Goal: Information Seeking & Learning: Learn about a topic

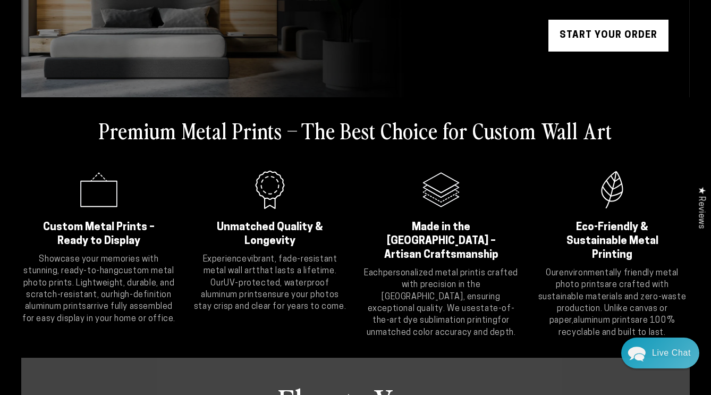
scroll to position [214, 0]
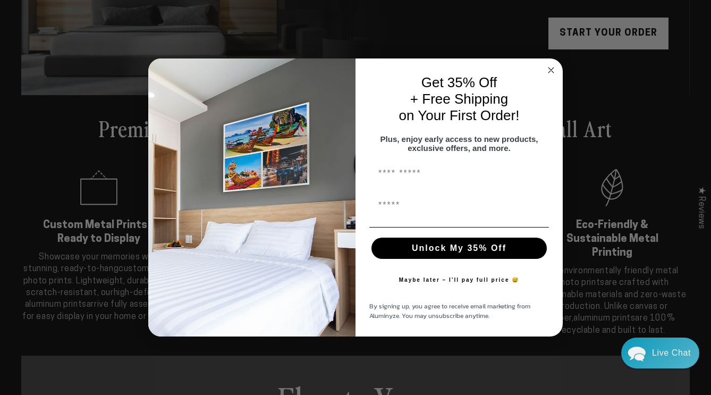
click at [126, 235] on div "Close dialog Get 35% Off + Free Shipping on Your First Order! Plus, enjoy early…" at bounding box center [355, 197] width 711 height 395
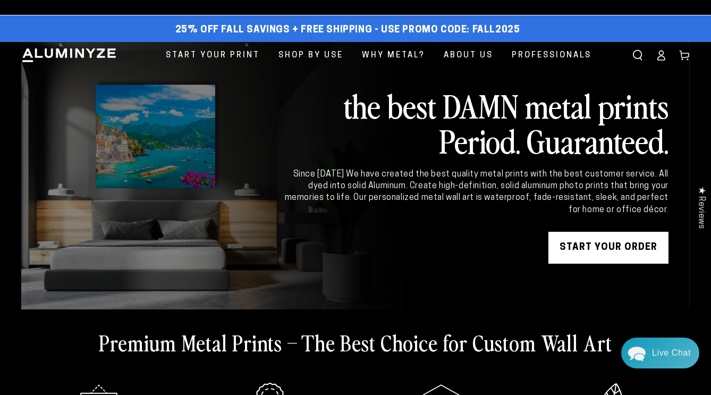
scroll to position [0, 0]
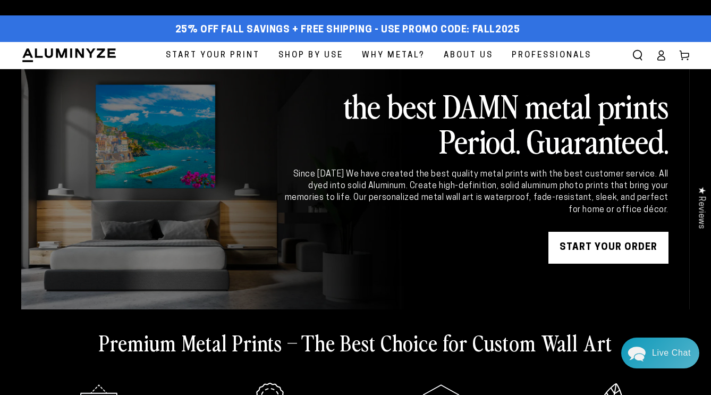
click at [178, 63] on span "Start Your Print" at bounding box center [213, 55] width 94 height 14
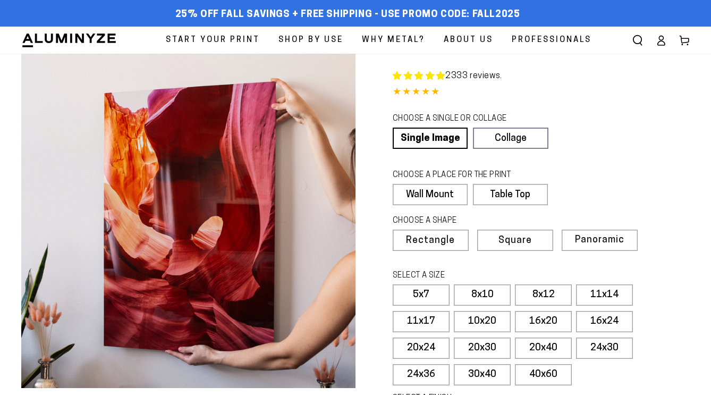
scroll to position [176, 0]
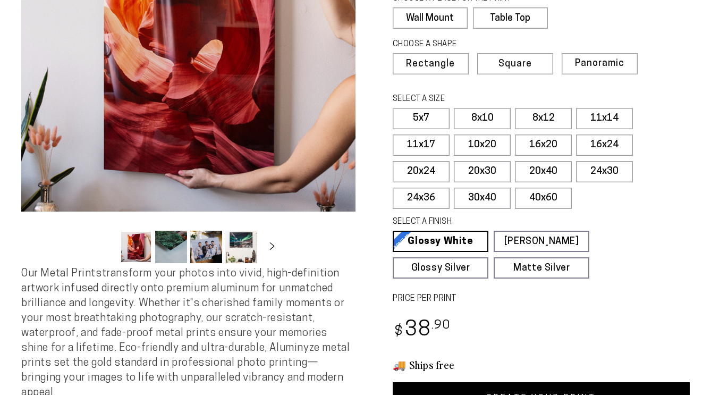
select select "**********"
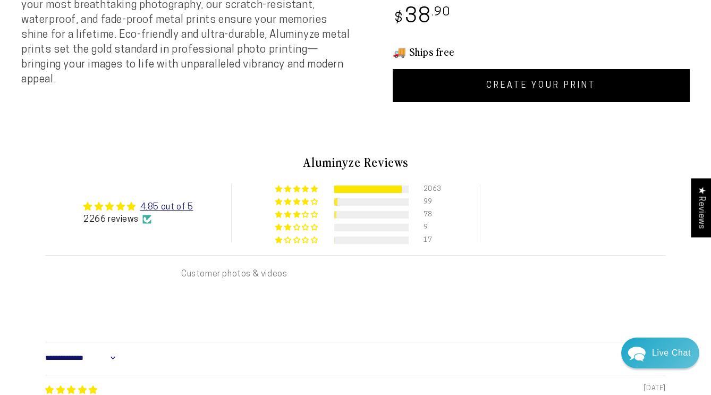
scroll to position [494, 0]
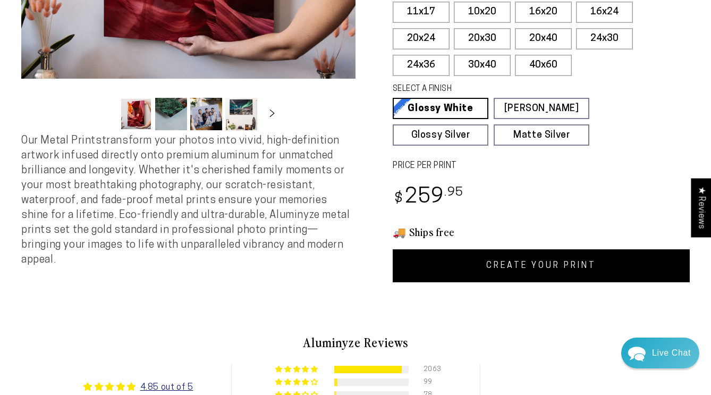
scroll to position [304, 0]
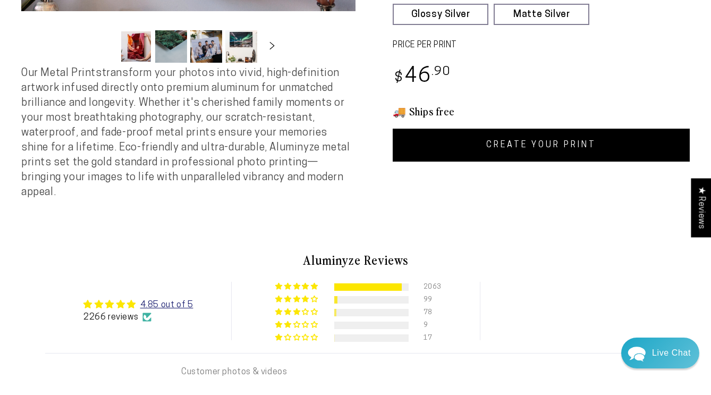
scroll to position [387, 0]
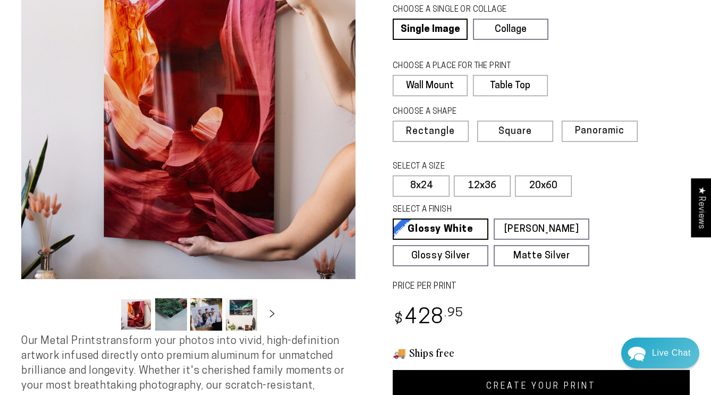
scroll to position [108, 0]
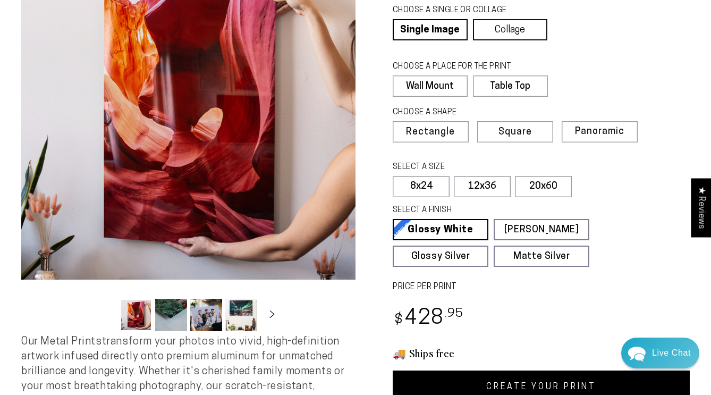
click at [540, 40] on link "Collage" at bounding box center [510, 29] width 75 height 21
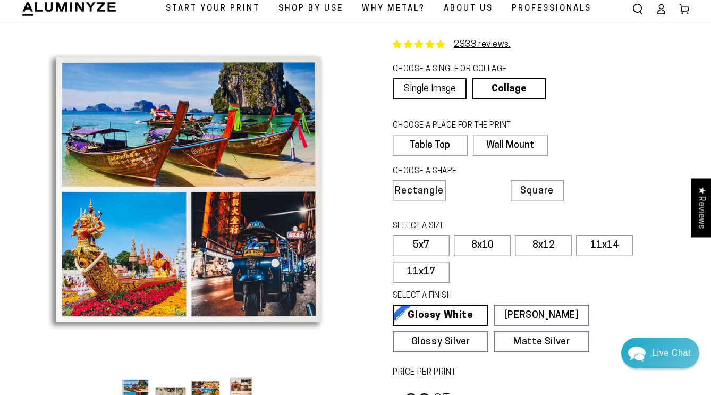
click at [466, 99] on link "Single Image" at bounding box center [429, 88] width 74 height 21
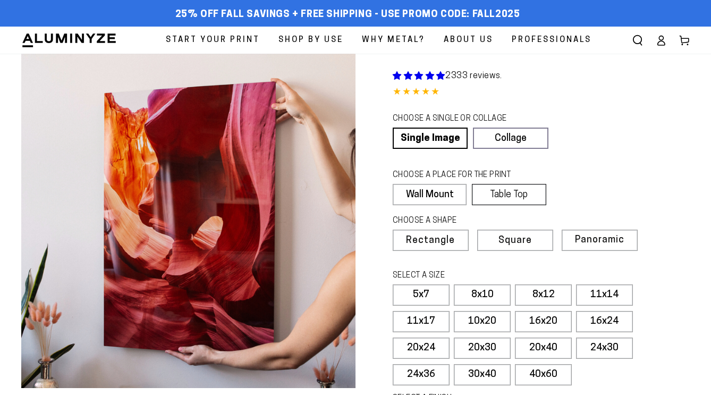
click at [527, 205] on label "Table Top" at bounding box center [509, 194] width 74 height 21
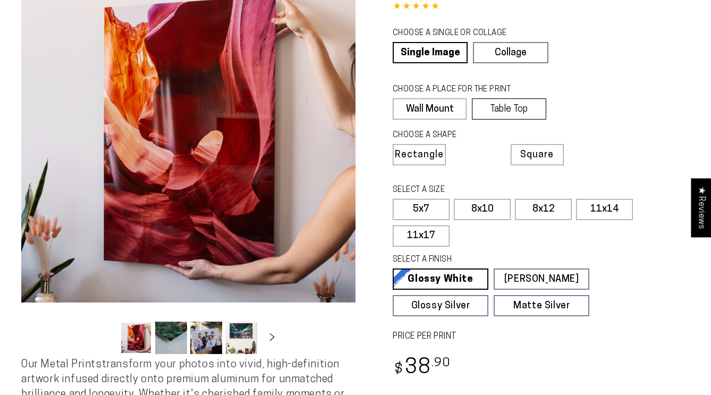
select select "**********"
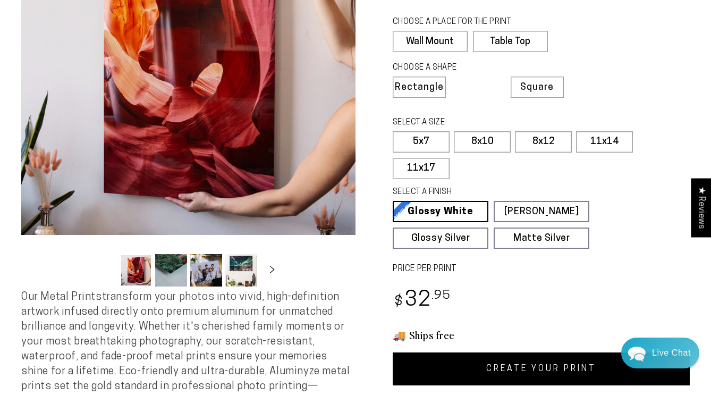
scroll to position [156, 0]
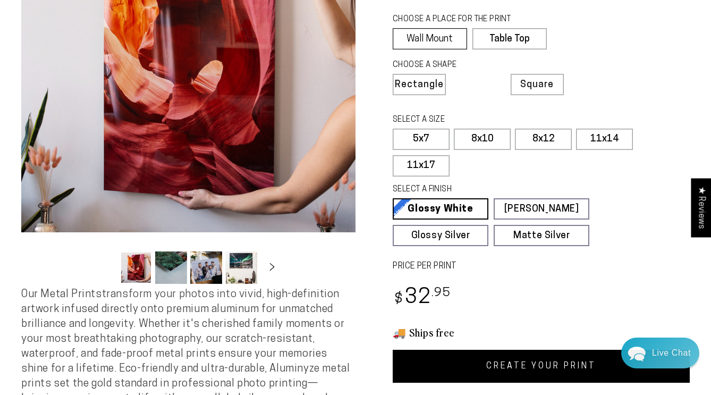
click at [467, 49] on label "Wall Mount" at bounding box center [429, 38] width 74 height 21
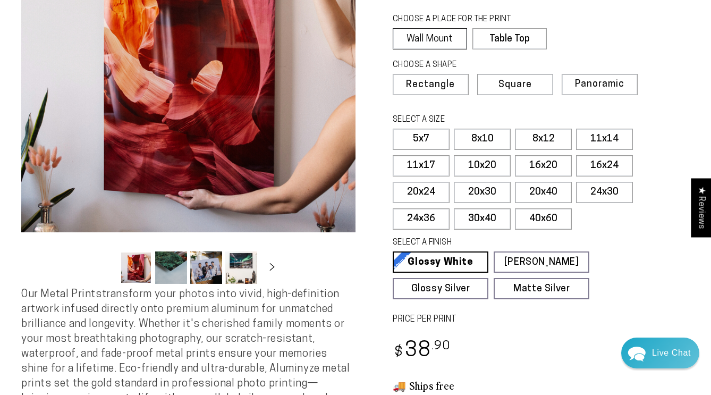
click at [467, 49] on label "Wall Mount" at bounding box center [429, 38] width 74 height 21
click at [463, 49] on label "Wall Mount" at bounding box center [429, 38] width 74 height 21
click at [538, 49] on label "Table Top" at bounding box center [509, 38] width 74 height 21
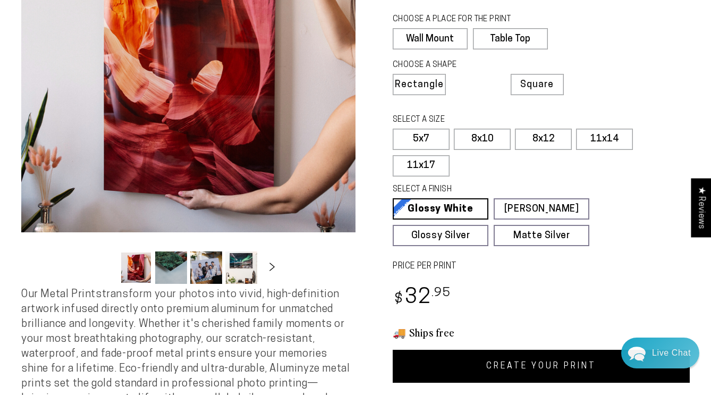
click at [279, 270] on icon "Slide right" at bounding box center [271, 266] width 15 height 8
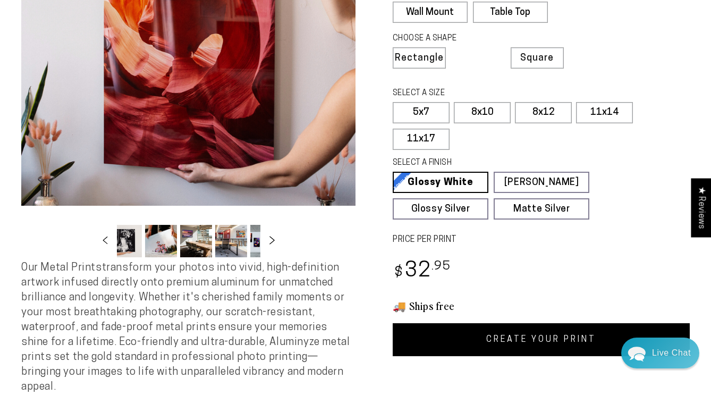
scroll to position [197, 0]
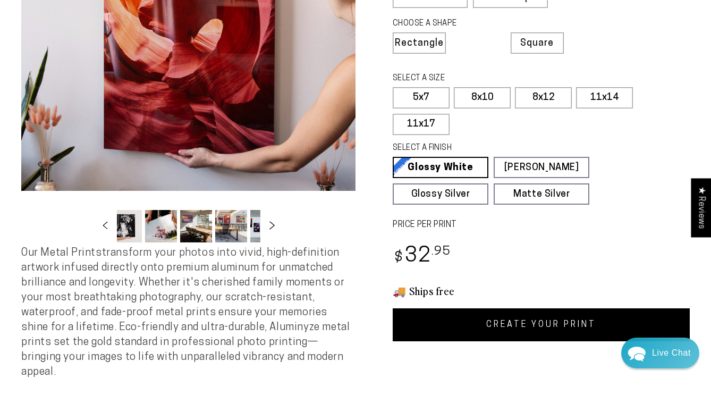
click at [279, 229] on icon "Slide right" at bounding box center [271, 225] width 15 height 8
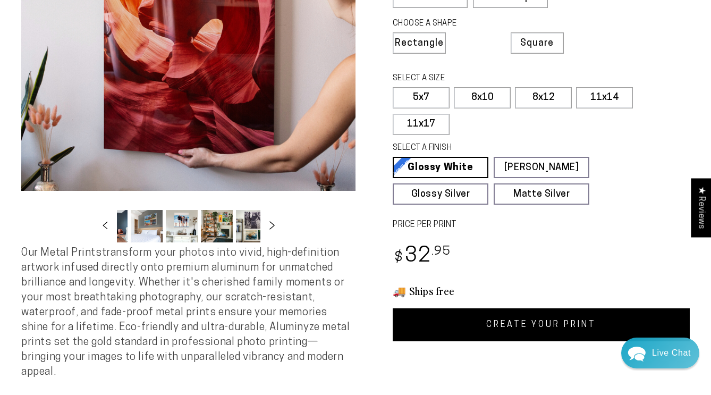
click at [279, 229] on icon "Slide right" at bounding box center [271, 225] width 15 height 8
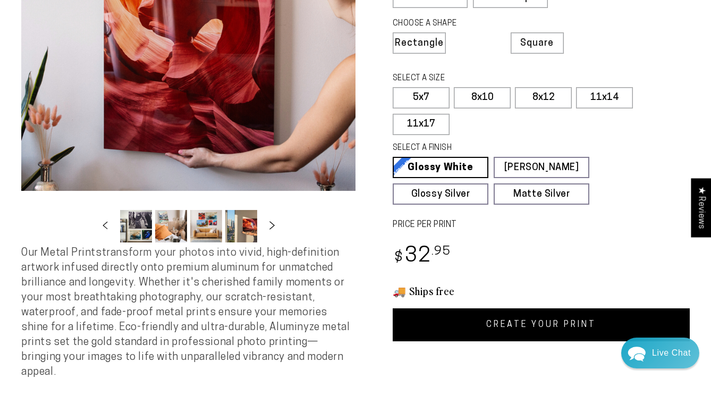
scroll to position [0, 564]
click at [279, 229] on icon "Slide right" at bounding box center [271, 225] width 15 height 8
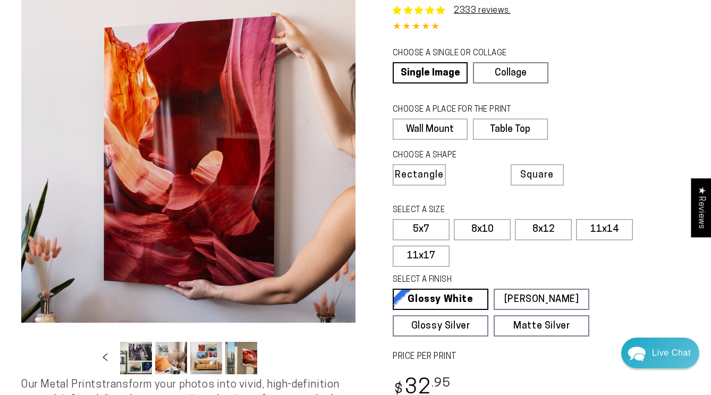
scroll to position [64, 0]
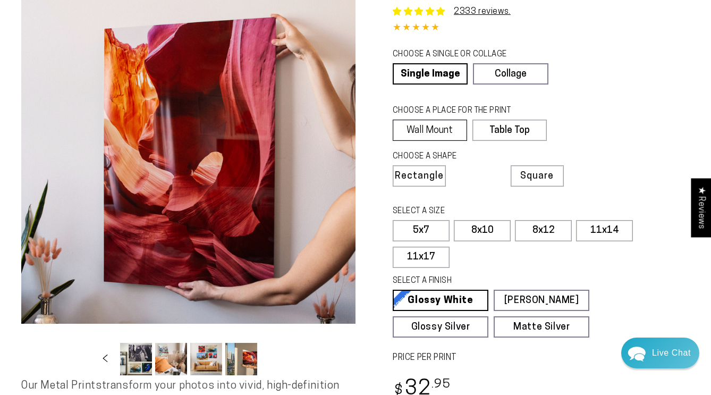
click at [467, 141] on label "Wall Mount" at bounding box center [429, 129] width 74 height 21
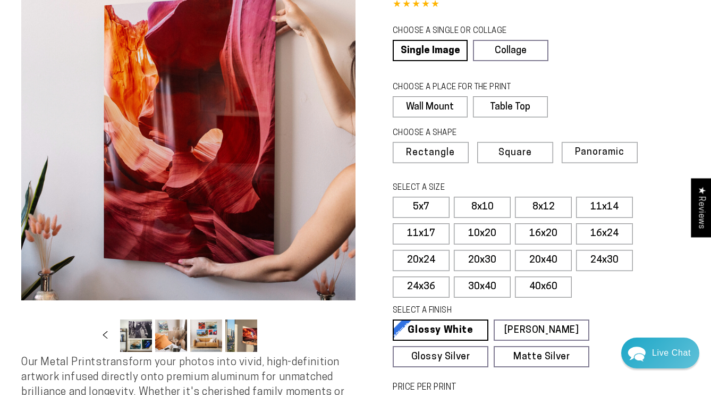
scroll to position [81, 0]
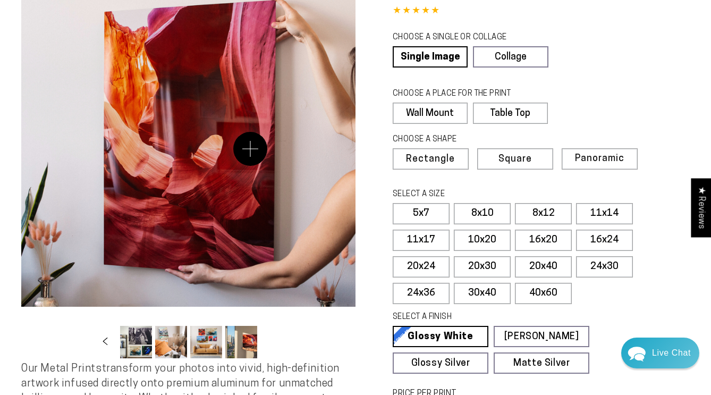
click at [250, 149] on button "Open media 1 in modal" at bounding box center [188, 139] width 334 height 334
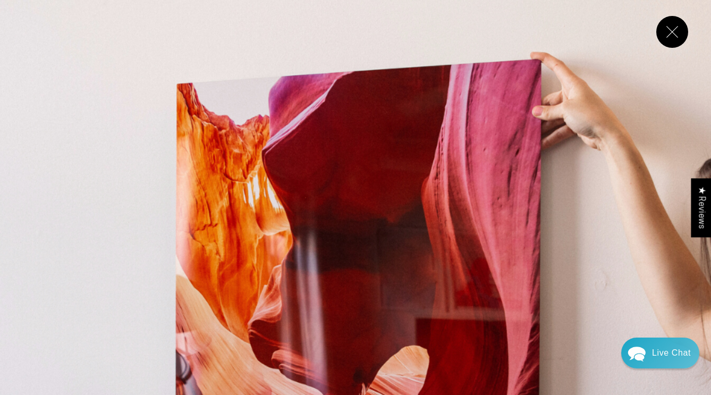
click at [656, 48] on button "Close" at bounding box center [672, 32] width 32 height 32
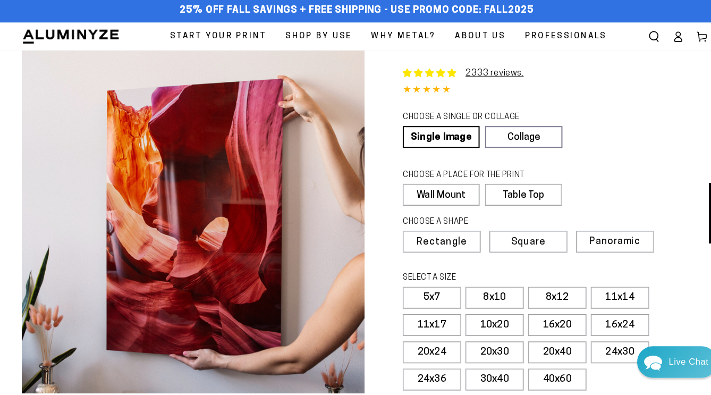
scroll to position [0, 0]
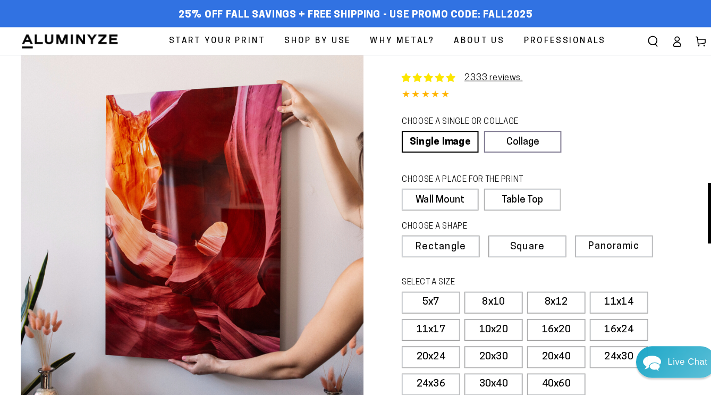
click at [405, 44] on span "Why Metal?" at bounding box center [393, 40] width 63 height 14
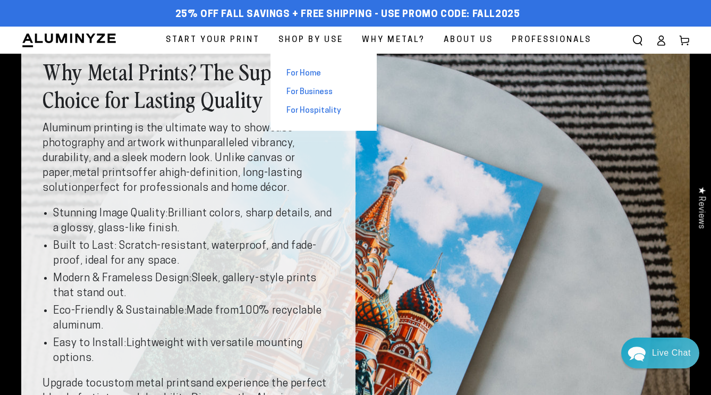
click at [286, 79] on span "For Home" at bounding box center [303, 73] width 35 height 11
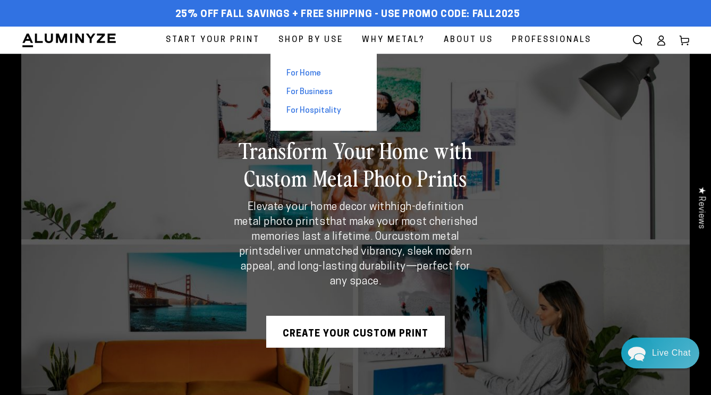
click at [290, 98] on span "For Business" at bounding box center [309, 92] width 46 height 11
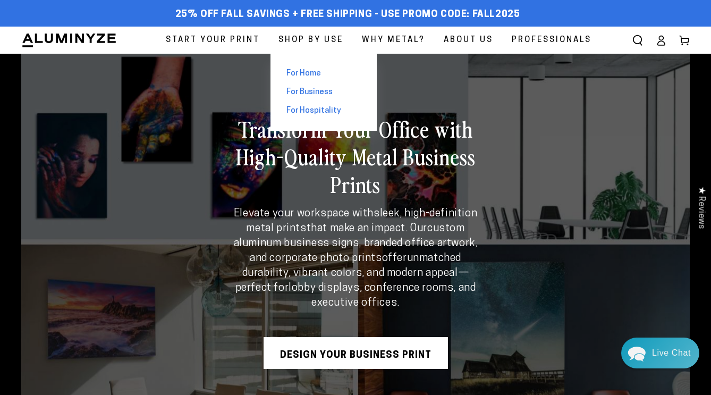
click at [286, 79] on span "For Home" at bounding box center [303, 73] width 35 height 11
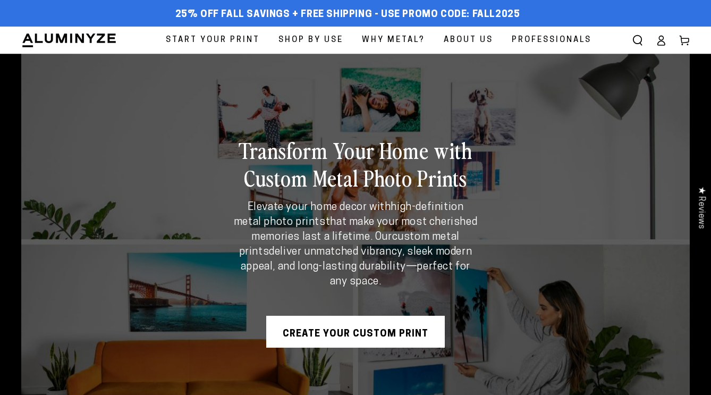
click at [511, 47] on span "Professionals" at bounding box center [551, 40] width 80 height 14
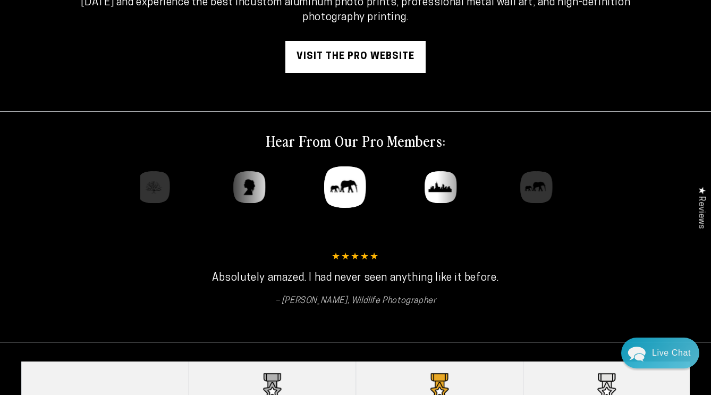
scroll to position [207, 0]
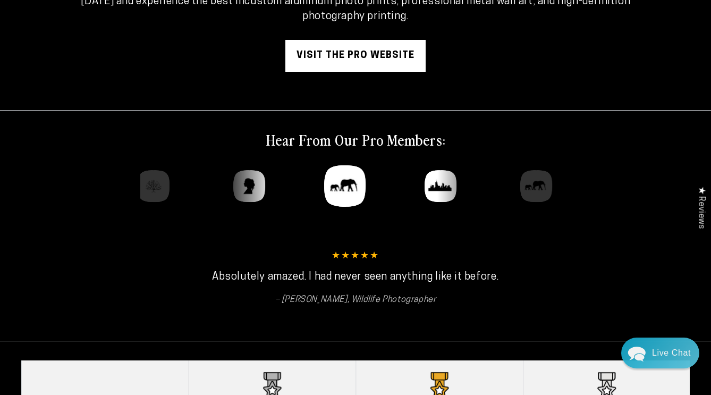
click at [370, 72] on link "visit the pro website" at bounding box center [355, 56] width 140 height 32
